Goal: Task Accomplishment & Management: Manage account settings

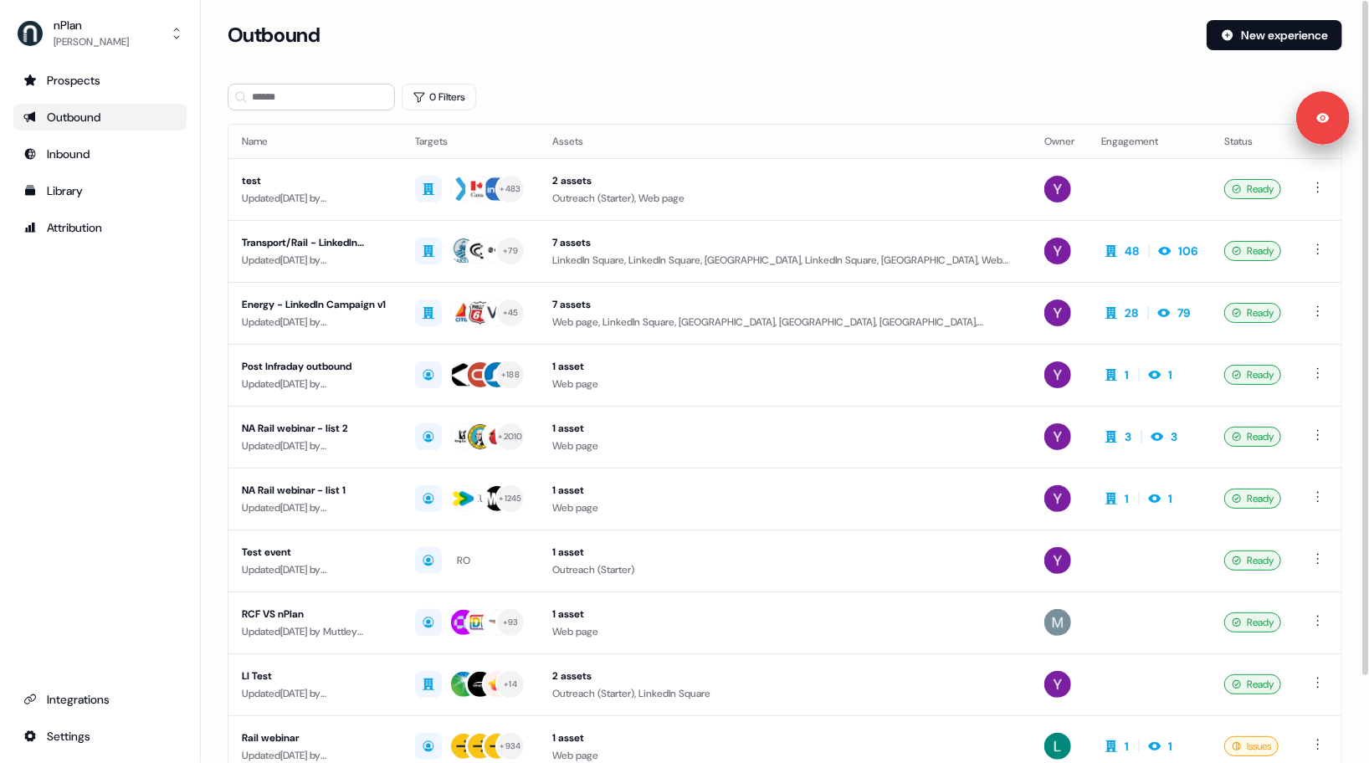
click at [619, 106] on div "0 Filters" at bounding box center [785, 97] width 1115 height 27
click at [388, 259] on div "Updated [DATE] by [PERSON_NAME]" at bounding box center [315, 260] width 146 height 17
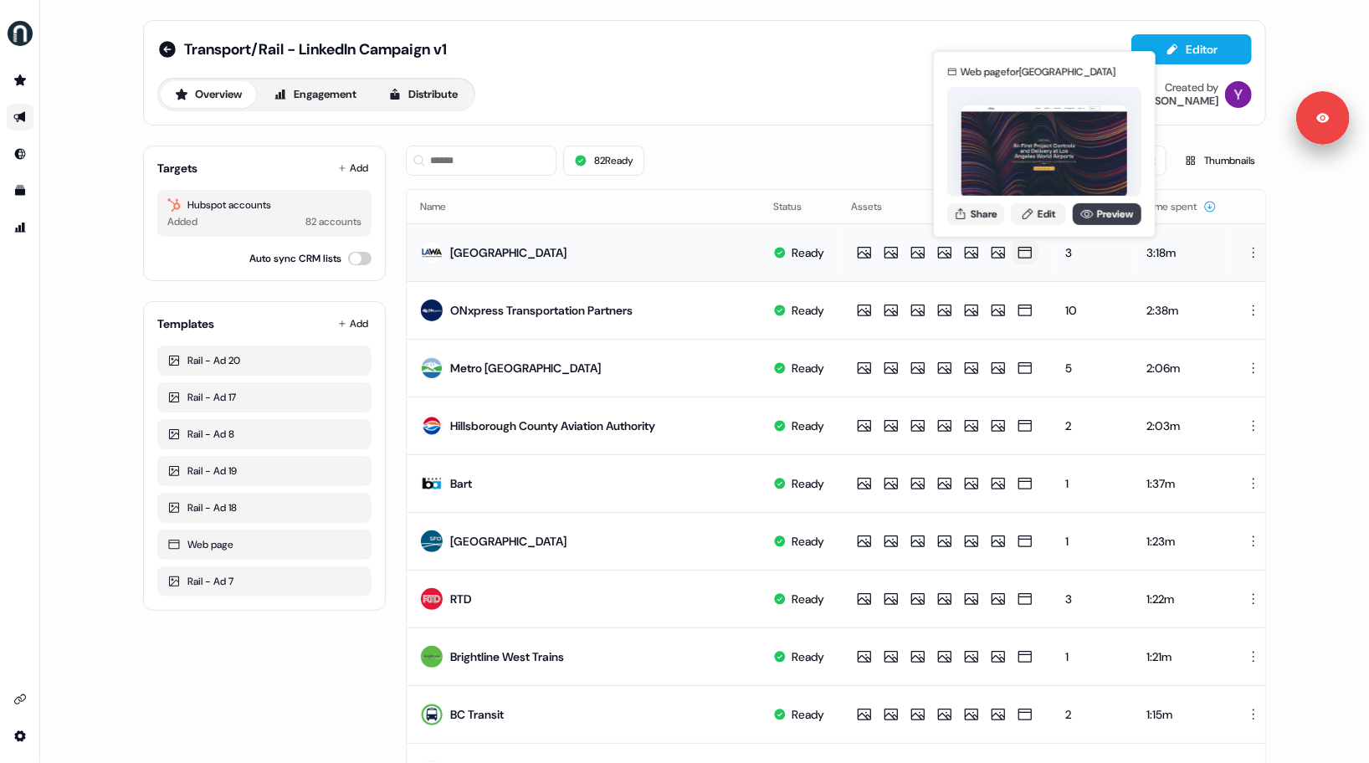
click at [1114, 213] on link "Preview" at bounding box center [1107, 214] width 69 height 22
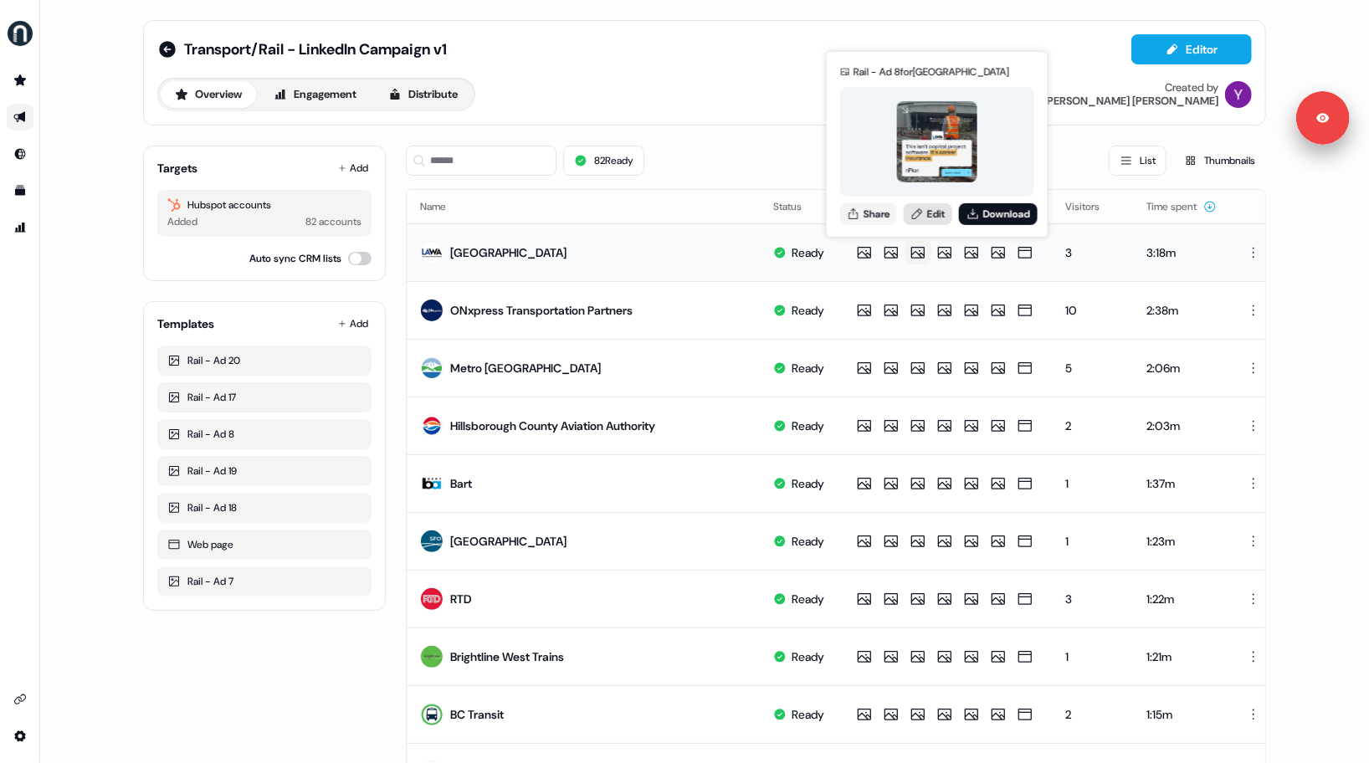
click at [935, 217] on link "Edit" at bounding box center [928, 214] width 49 height 22
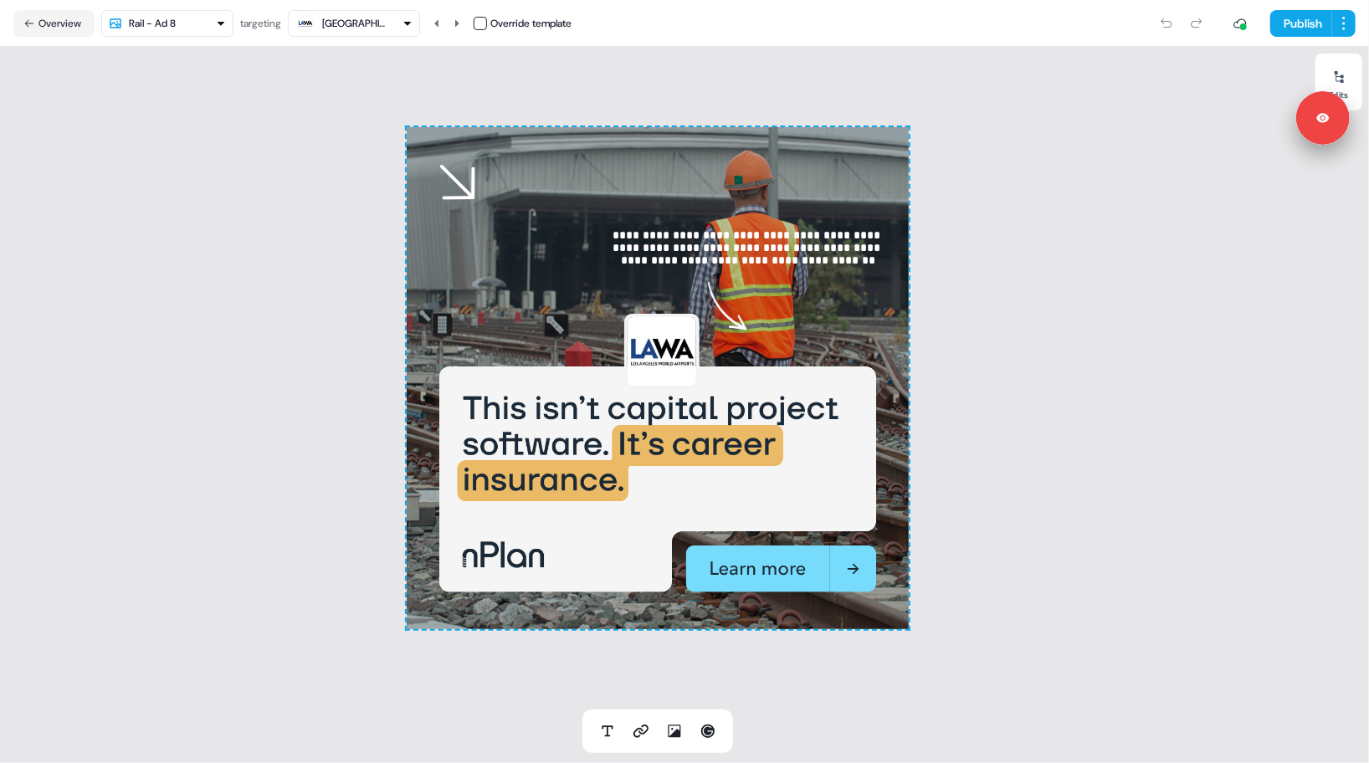
click at [200, 28] on html "**********" at bounding box center [684, 381] width 1369 height 763
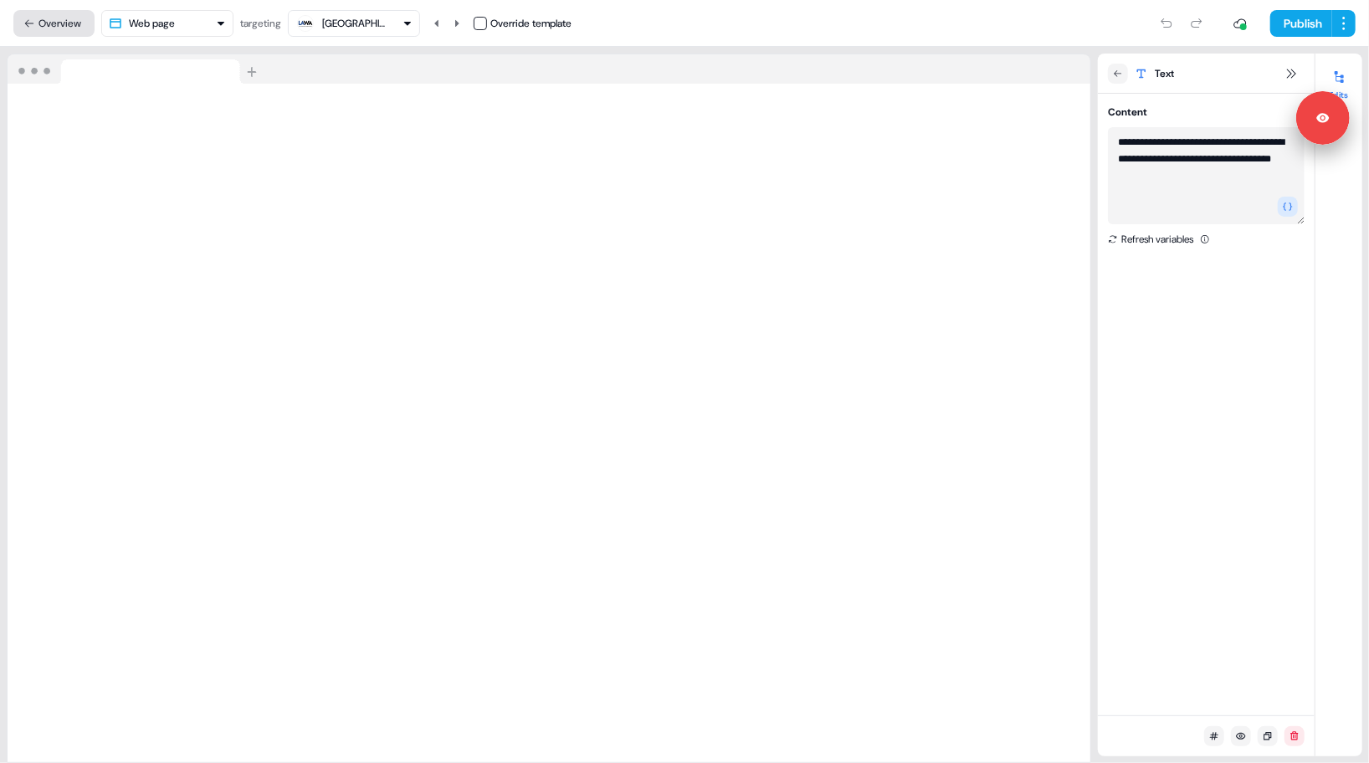
click at [53, 22] on button "Overview" at bounding box center [53, 23] width 81 height 27
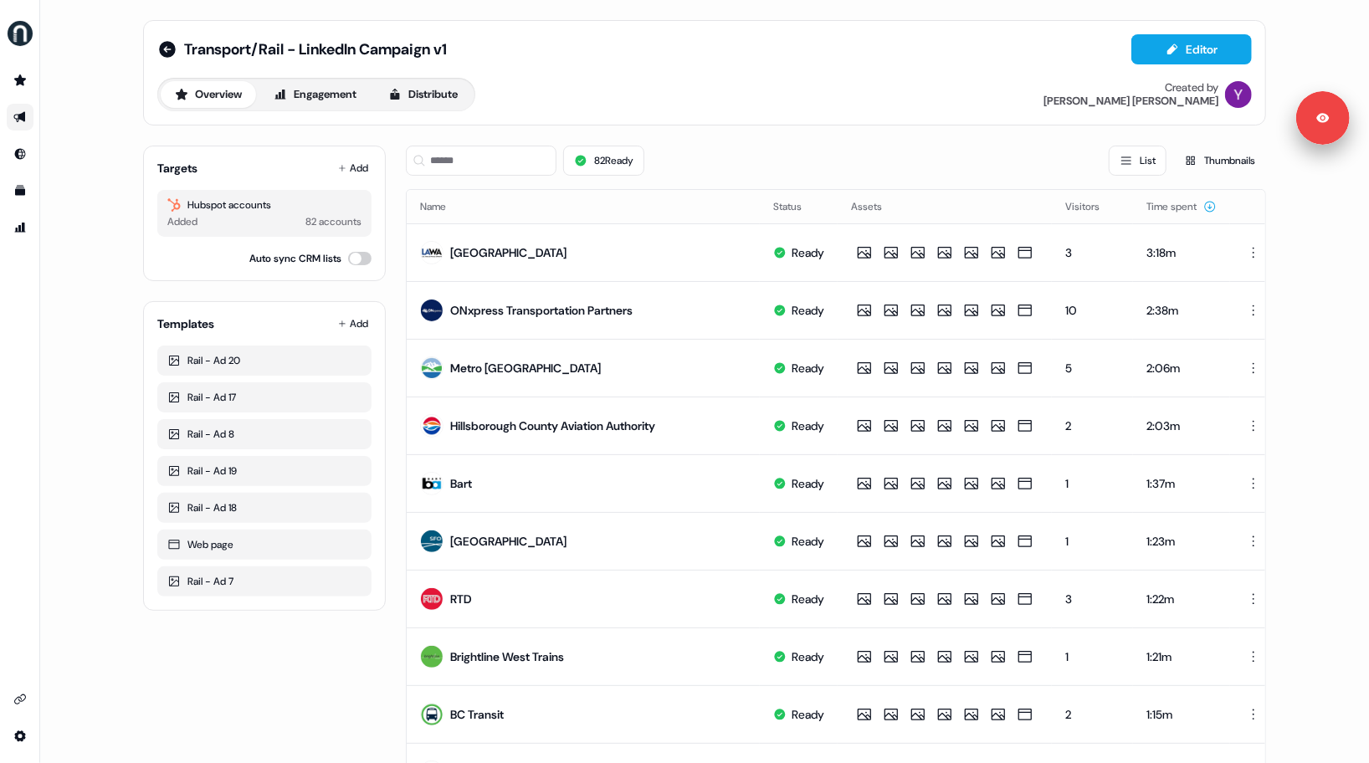
click at [85, 128] on div "Transport/Rail - LinkedIn Campaign v1 Editor Overview Engagement Distribute Cre…" at bounding box center [704, 381] width 1329 height 763
click at [89, 131] on div "Transport/Rail - LinkedIn Campaign v1 Editor Overview Engagement Distribute Cre…" at bounding box center [704, 381] width 1329 height 763
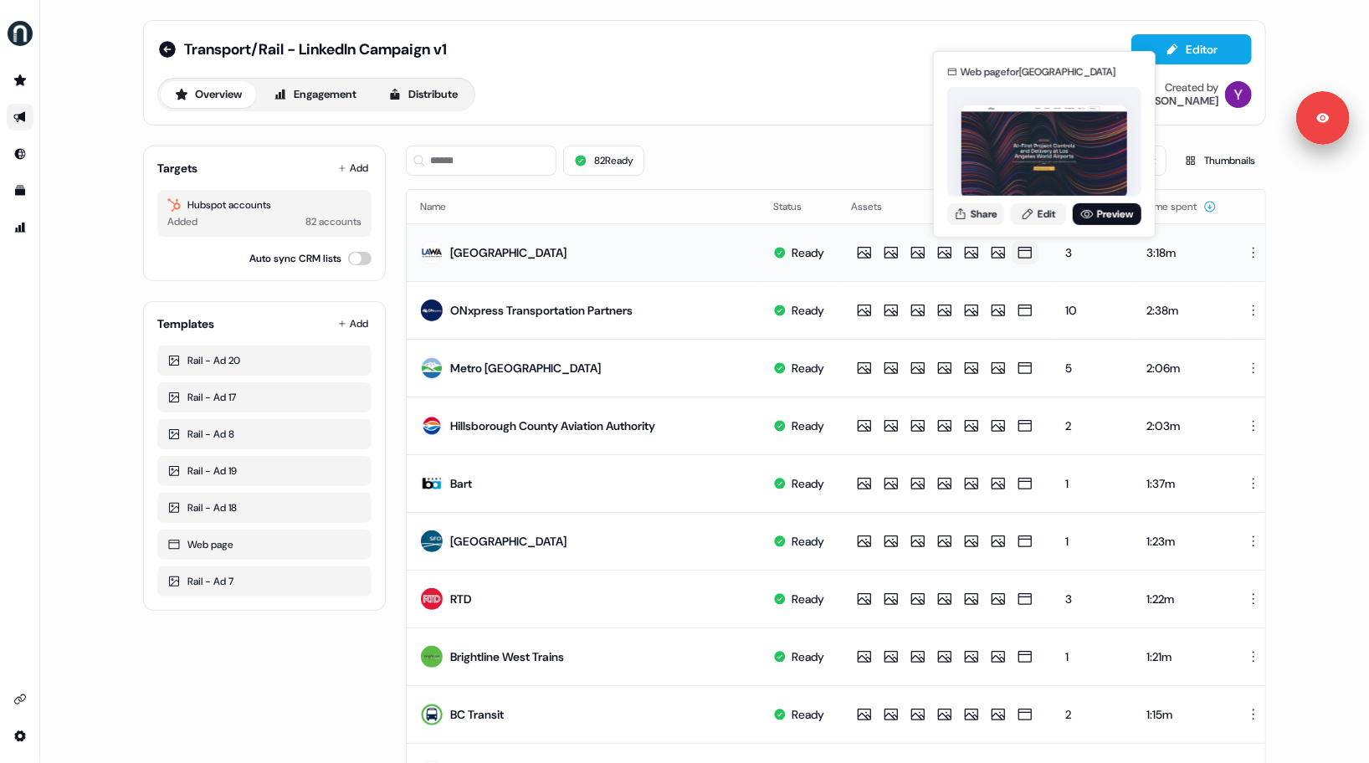
click at [1035, 254] on icon at bounding box center [1025, 252] width 20 height 17
click at [1032, 247] on icon at bounding box center [1025, 253] width 13 height 12
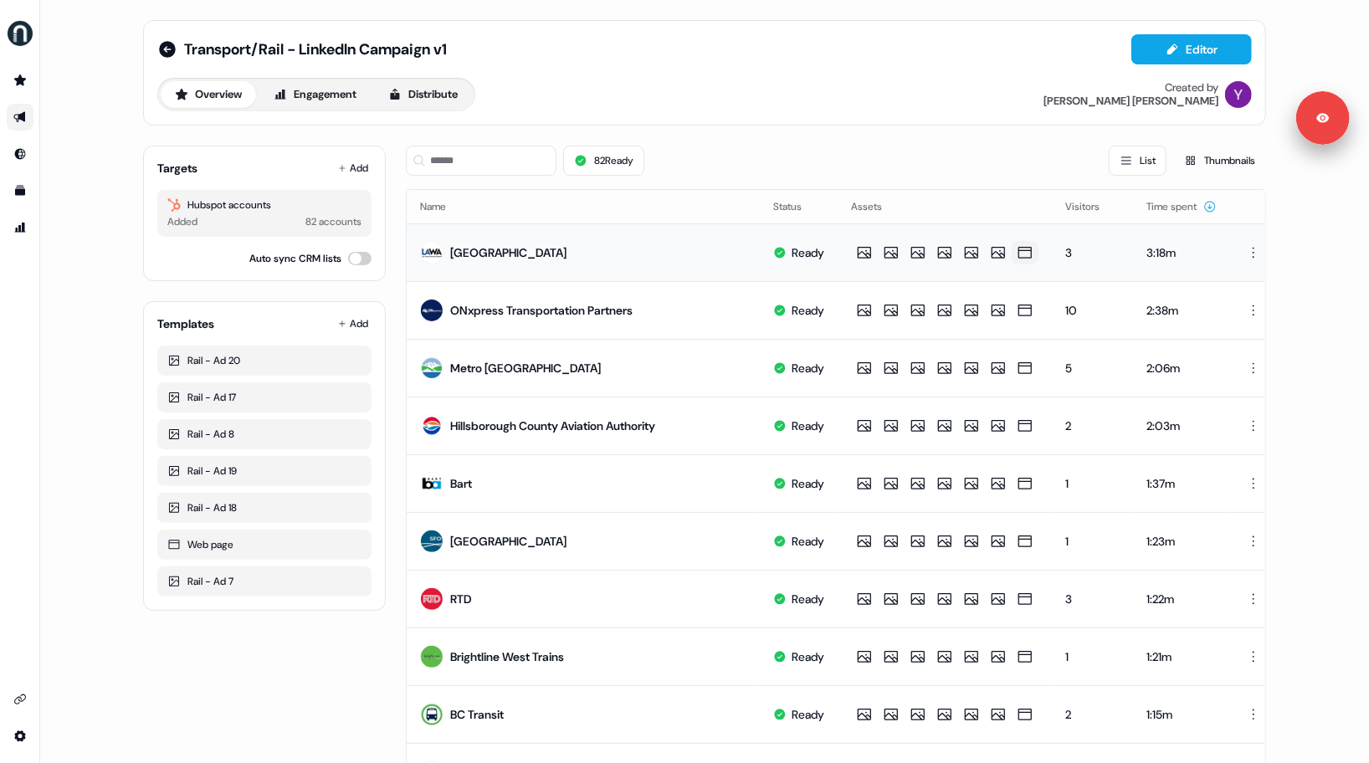
click at [1032, 247] on icon at bounding box center [1025, 253] width 13 height 12
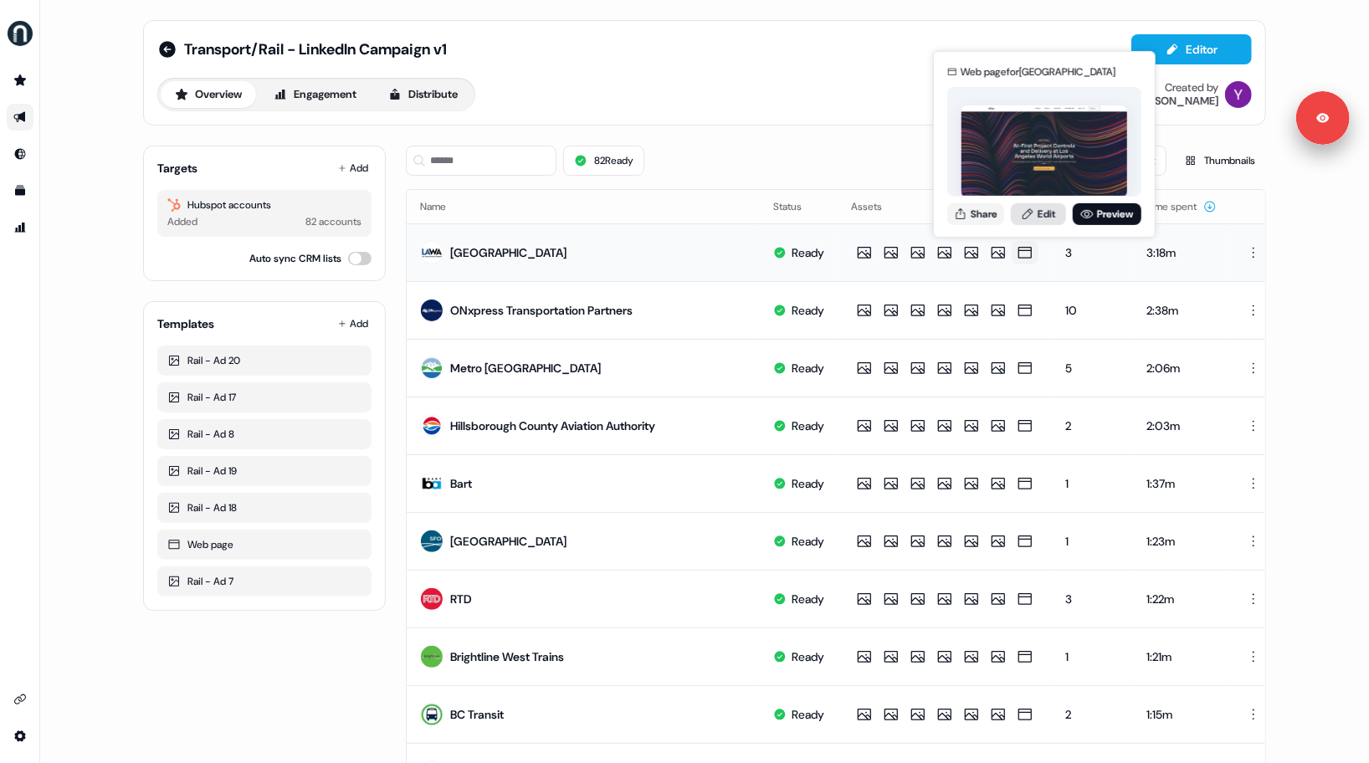
click at [1047, 213] on link "Edit" at bounding box center [1038, 214] width 55 height 22
